Goal: Communication & Community: Share content

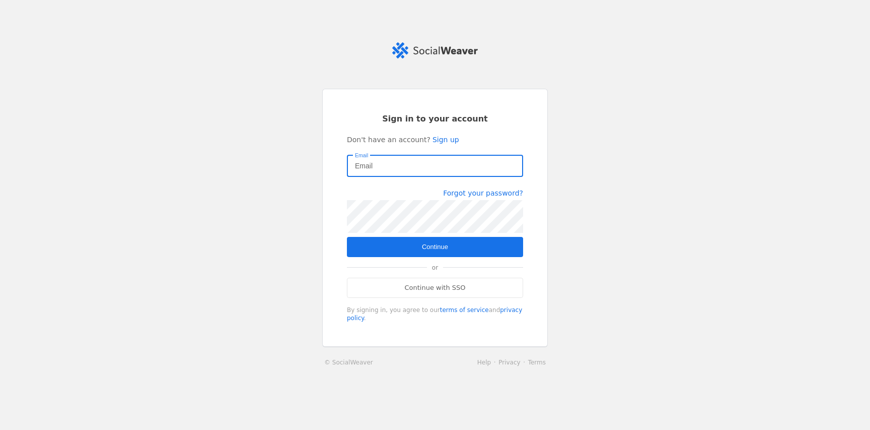
type input "[PERSON_NAME][EMAIL_ADDRESS][DOMAIN_NAME]"
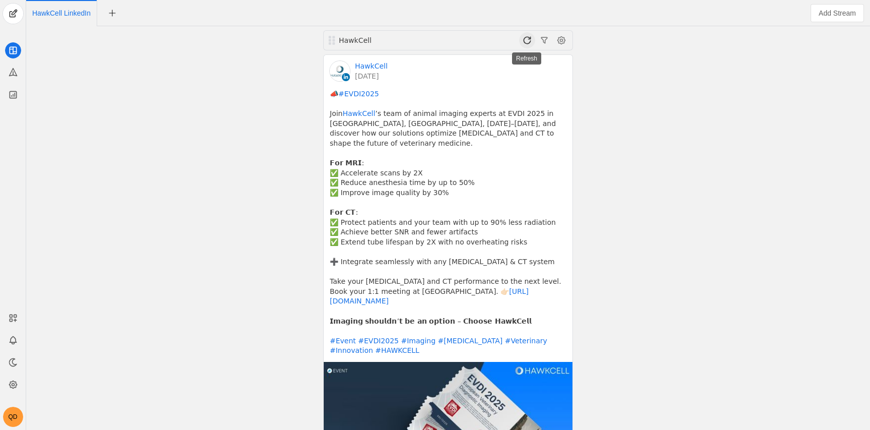
click at [523, 33] on span at bounding box center [527, 40] width 16 height 16
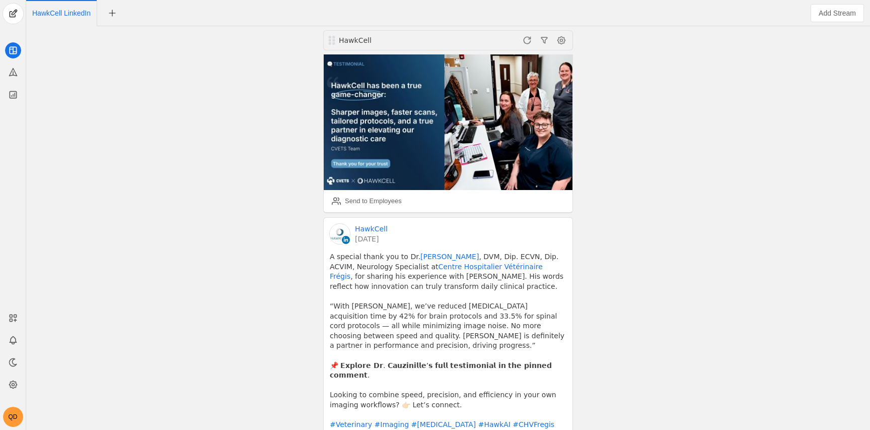
scroll to position [642, 0]
click at [651, 153] on div "HawkCell HawkCell [DATE] 📣 #EVDI2025 Join HawkCell ’s team of animal imaging ex…" at bounding box center [448, 227] width 839 height 403
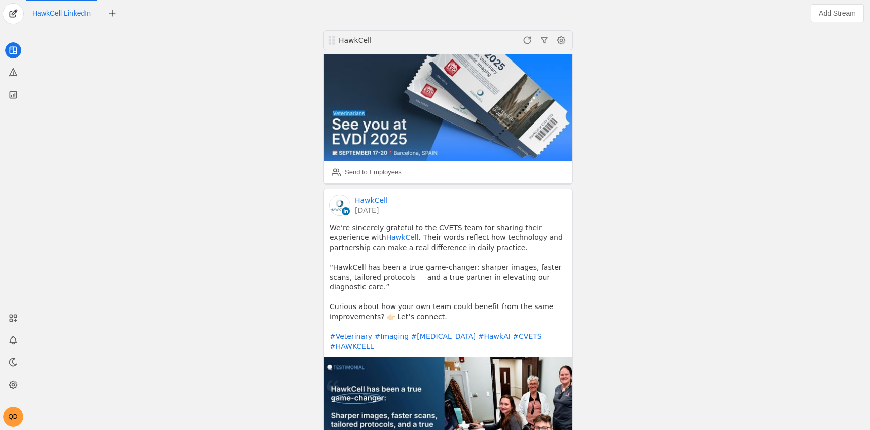
scroll to position [886, 0]
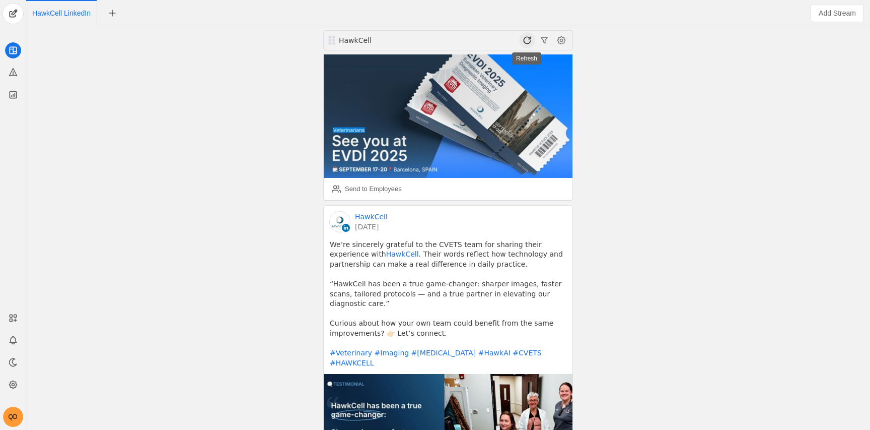
click at [528, 38] on span at bounding box center [527, 40] width 16 height 16
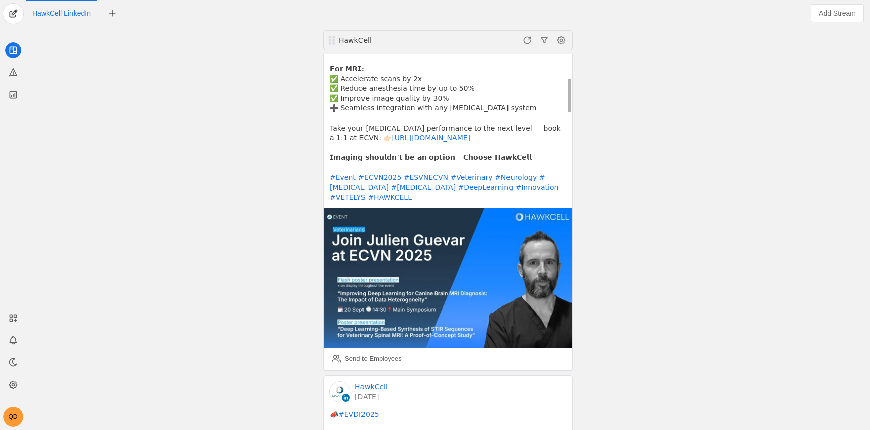
scroll to position [251, 0]
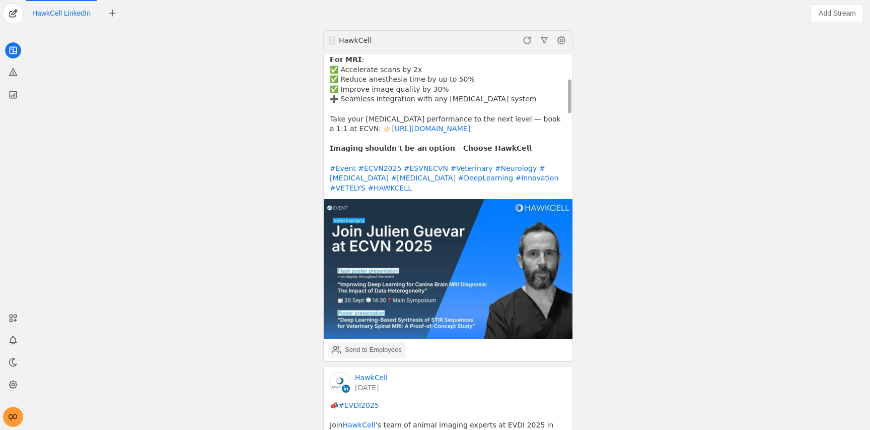
click at [392, 344] on div "Send to Employees" at bounding box center [373, 349] width 57 height 10
click at [377, 344] on div "Send to Employees" at bounding box center [373, 349] width 57 height 10
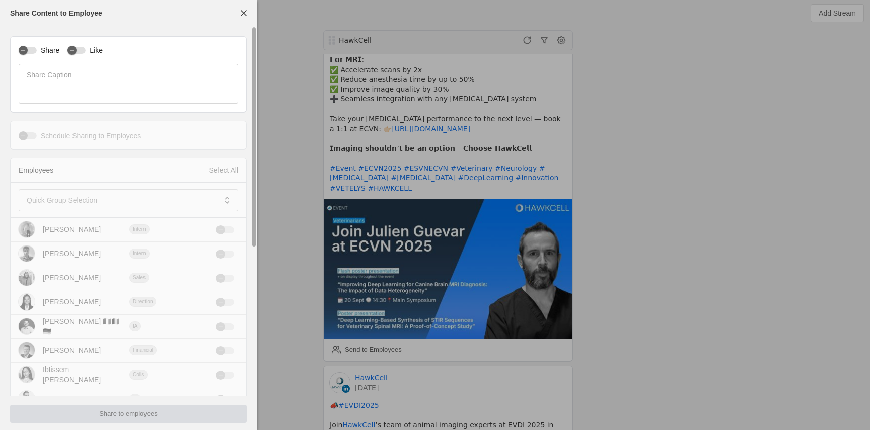
click at [37, 51] on label "Share" at bounding box center [48, 50] width 23 height 10
click at [37, 51] on button "Share" at bounding box center [28, 50] width 18 height 7
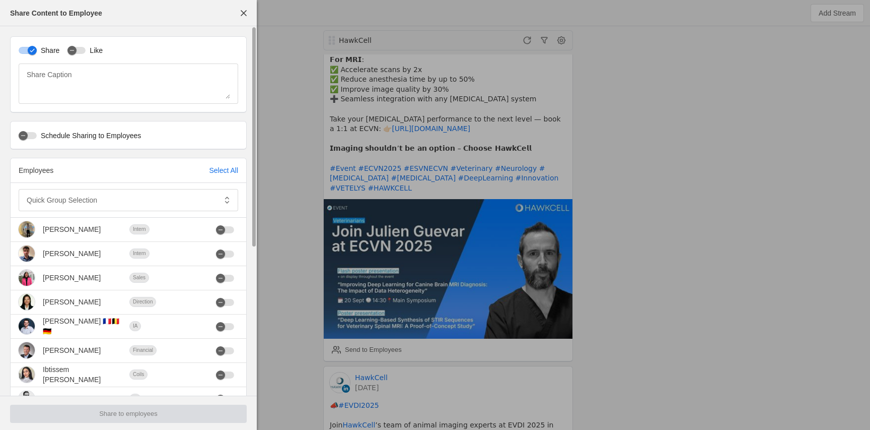
click at [92, 42] on div "Share Like Share Caption" at bounding box center [128, 74] width 237 height 77
click at [80, 50] on div "button" at bounding box center [76, 50] width 18 height 7
click at [216, 164] on div "Employees Select All" at bounding box center [129, 170] width 236 height 25
click at [213, 174] on div "Select All" at bounding box center [223, 170] width 29 height 10
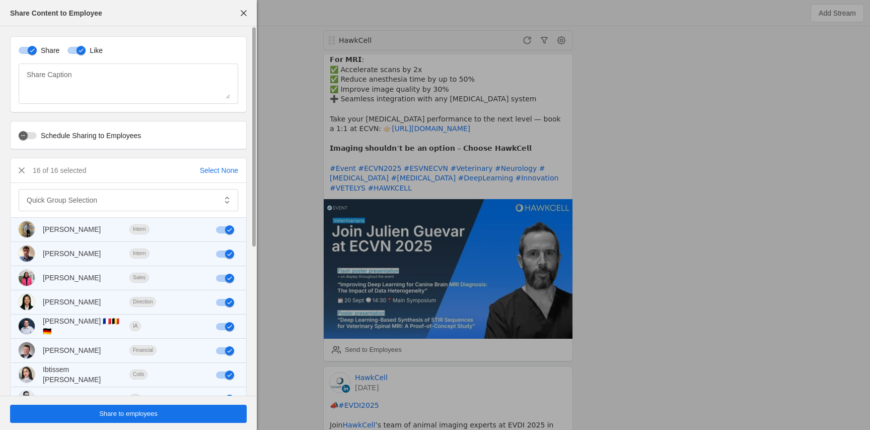
click at [187, 411] on span "undefined" at bounding box center [128, 413] width 237 height 18
